Goal: Manage account settings

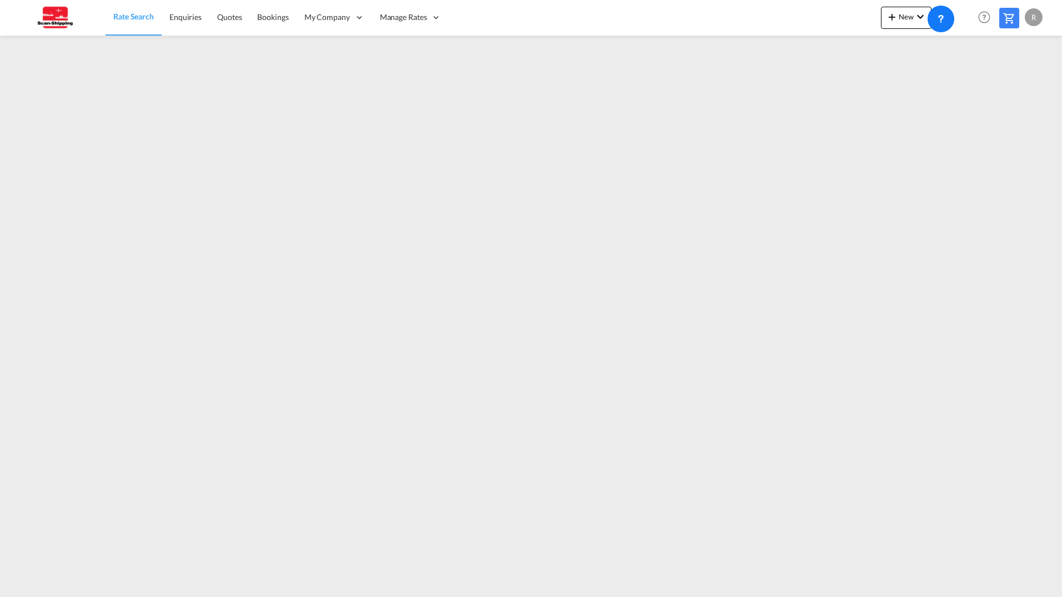
click at [1037, 18] on div "R" at bounding box center [1034, 17] width 18 height 18
click at [1015, 48] on button "My Profile" at bounding box center [1021, 49] width 72 height 22
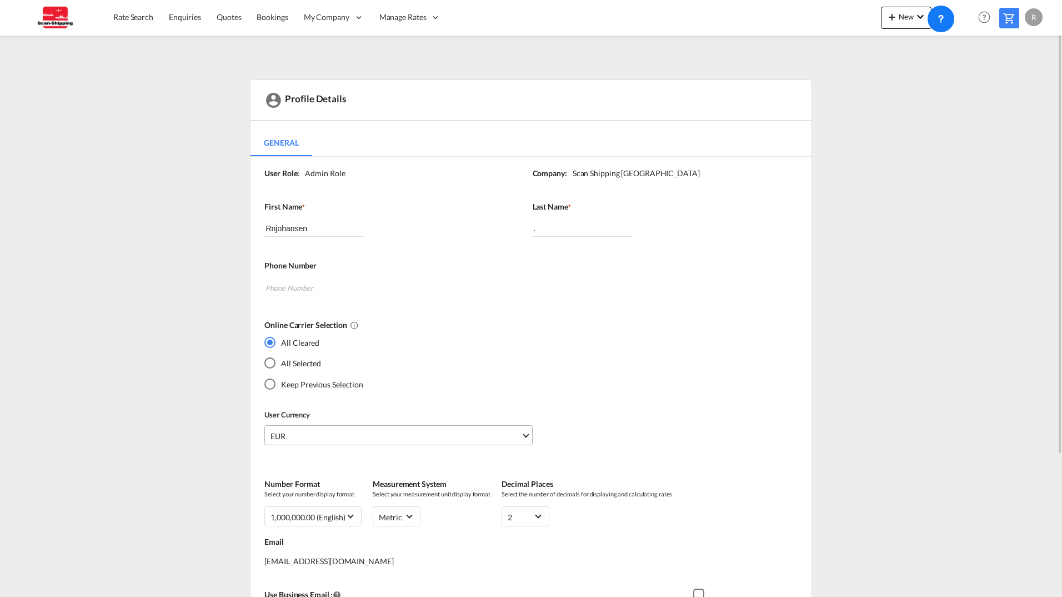
click at [421, 433] on span "EUR" at bounding box center [396, 436] width 250 height 11
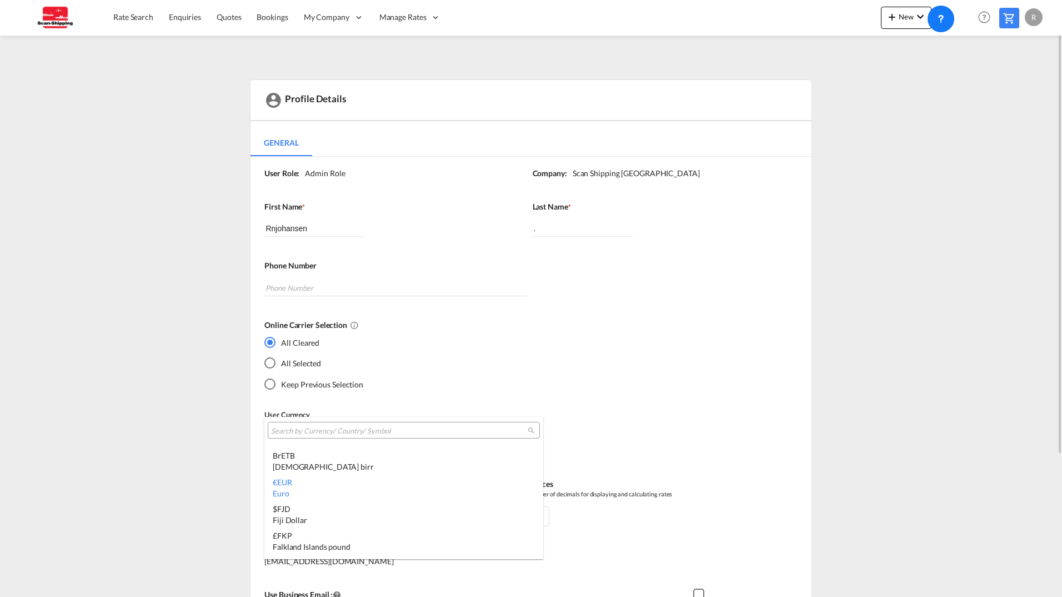
click at [421, 433] on input "search" at bounding box center [399, 431] width 257 height 10
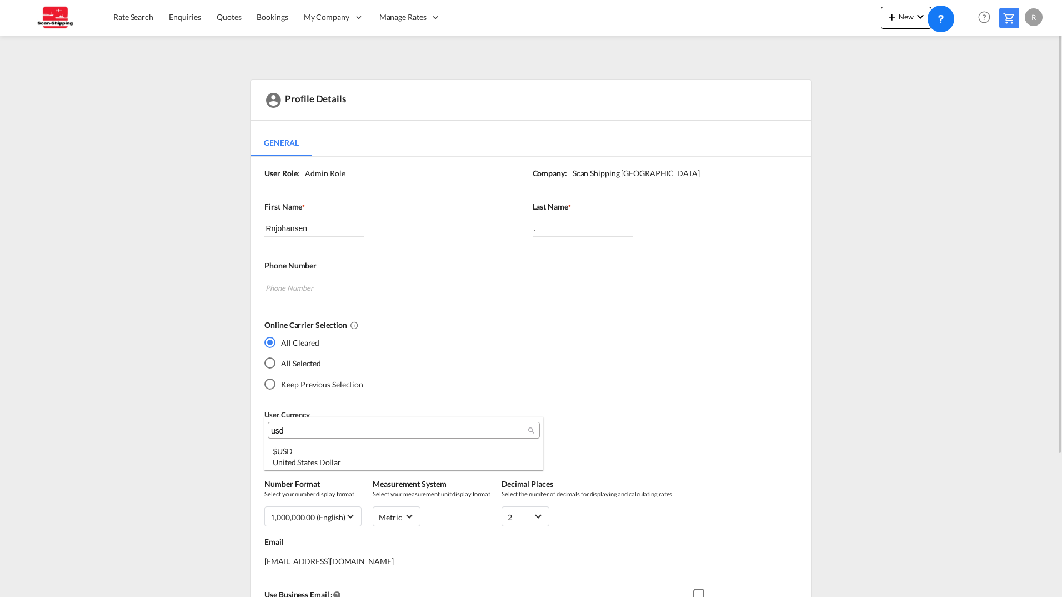
type input "usd"
click at [416, 454] on div "$ USD United States Dollar" at bounding box center [404, 457] width 262 height 22
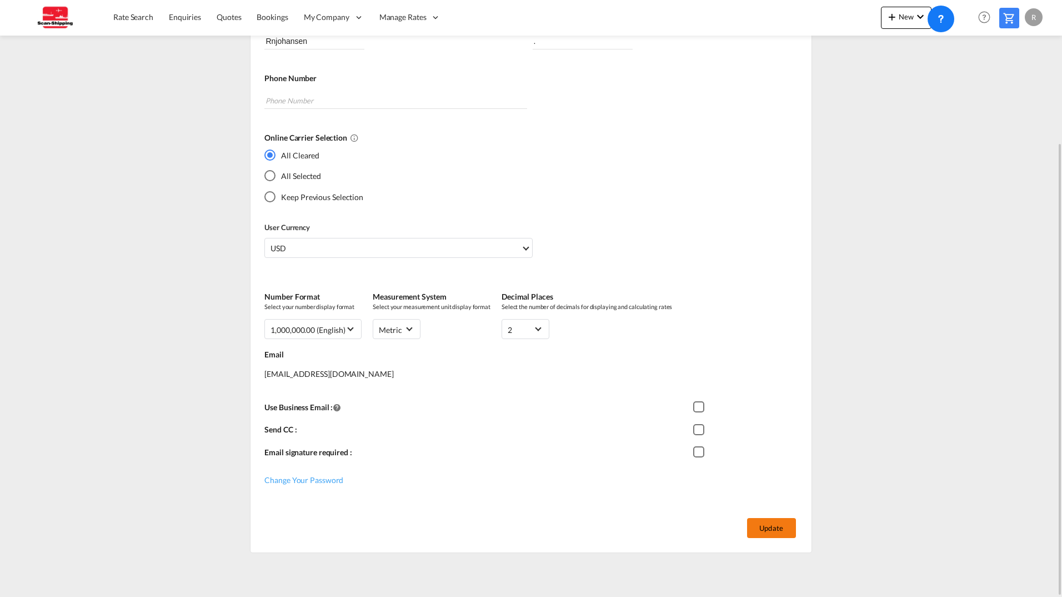
click at [769, 532] on button "Update" at bounding box center [771, 528] width 49 height 20
click at [769, 531] on button "Update" at bounding box center [771, 528] width 49 height 20
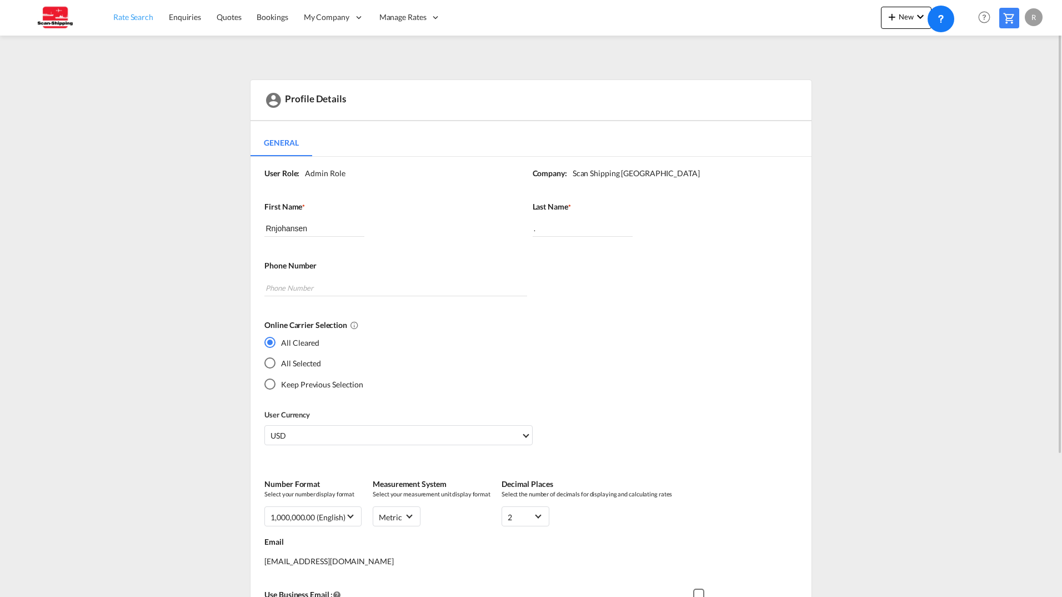
click at [138, 18] on span "Rate Search" at bounding box center [133, 16] width 40 height 9
